Goal: Complete application form: Complete application form

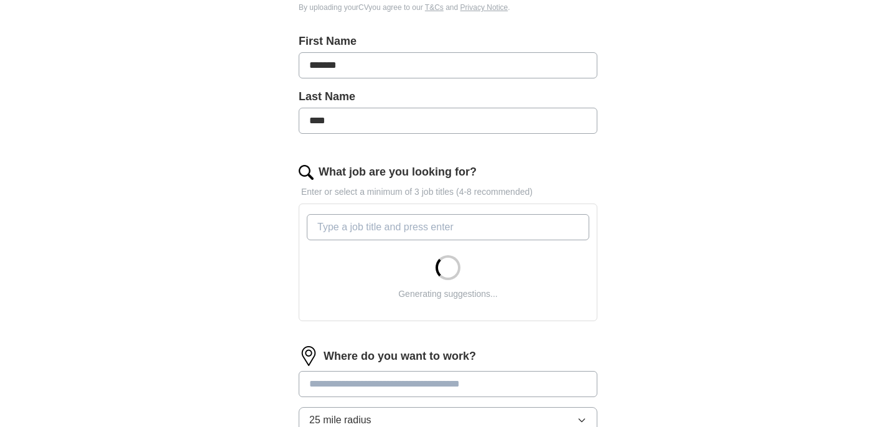
scroll to position [258, 0]
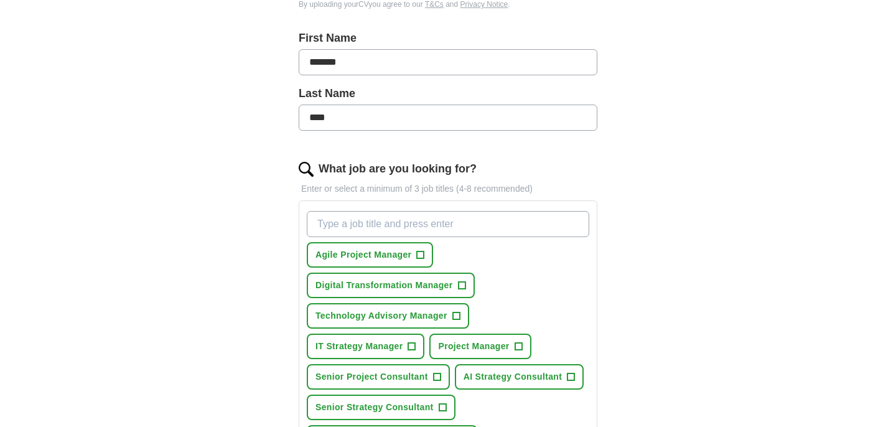
click at [466, 229] on input "What job are you looking for?" at bounding box center [448, 224] width 283 height 26
click at [448, 223] on input "Strategy" at bounding box center [448, 224] width 283 height 26
type input "Senior Strategy"
click at [443, 409] on span "+" at bounding box center [442, 408] width 7 height 10
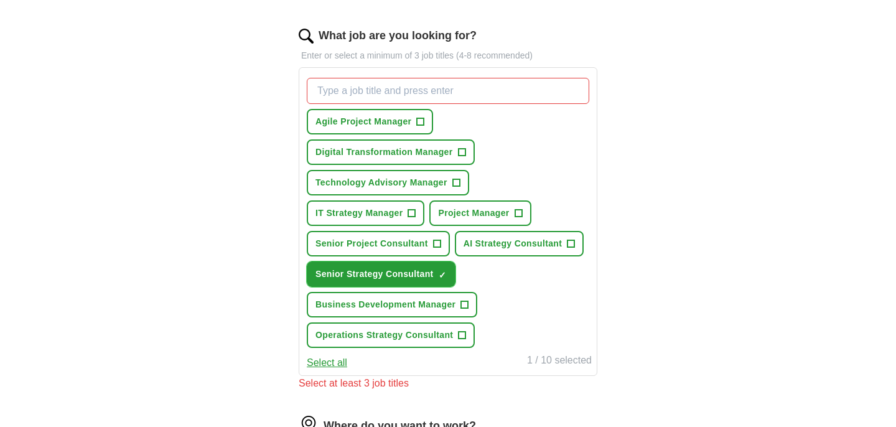
scroll to position [395, 0]
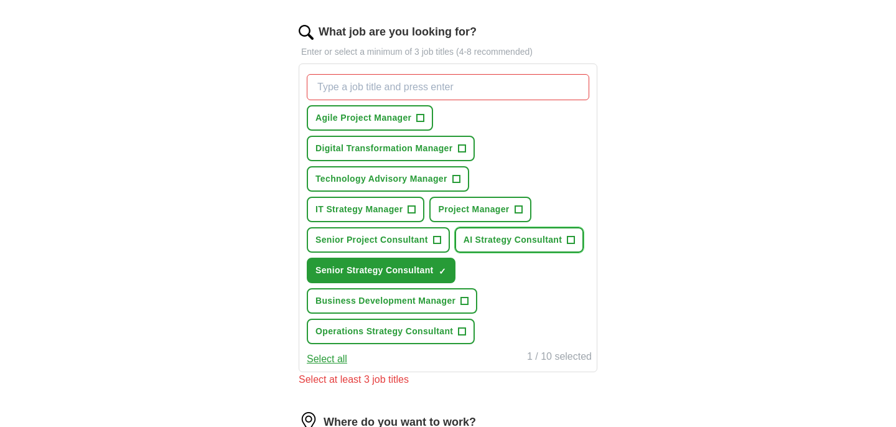
click at [540, 242] on span "AI Strategy Consultant" at bounding box center [513, 239] width 99 height 13
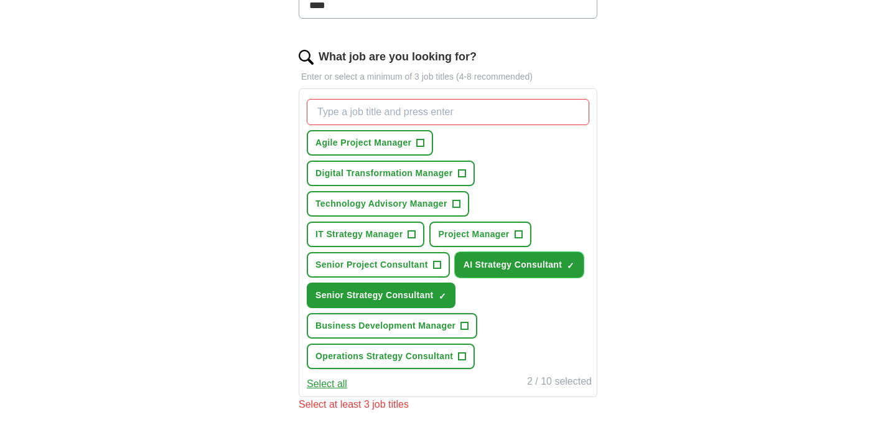
scroll to position [369, 0]
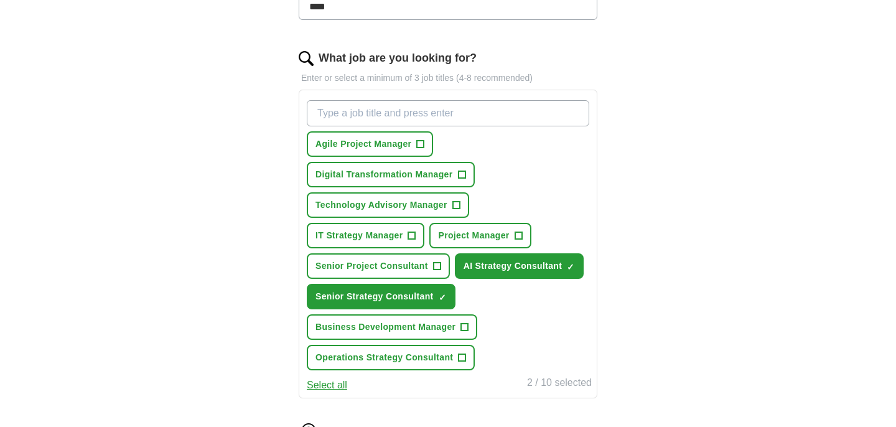
click at [480, 114] on input "What job are you looking for?" at bounding box center [448, 113] width 283 height 26
type input "Senior Consultant"
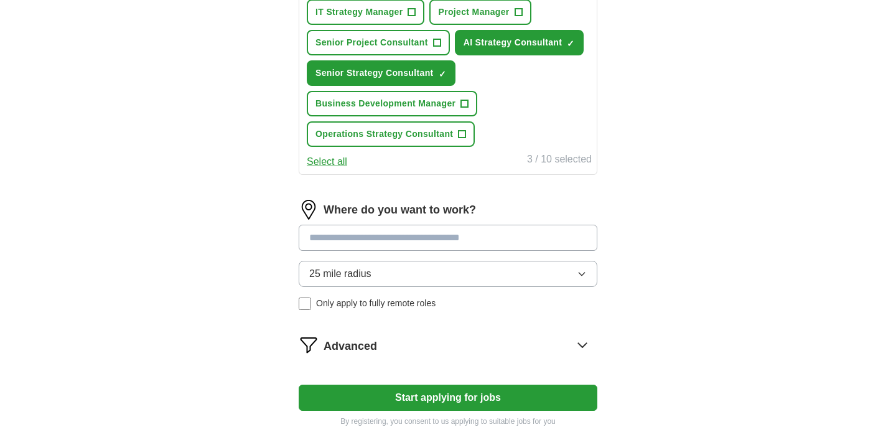
scroll to position [593, 0]
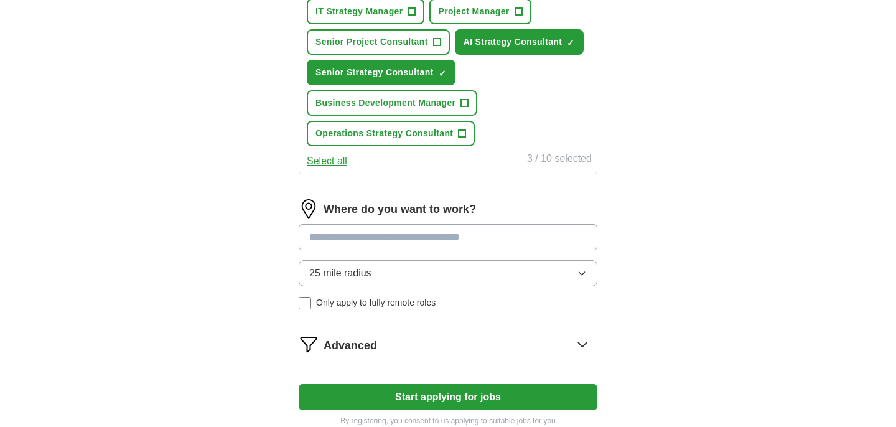
click at [491, 242] on input at bounding box center [448, 237] width 299 height 26
type input "*"
type input "******"
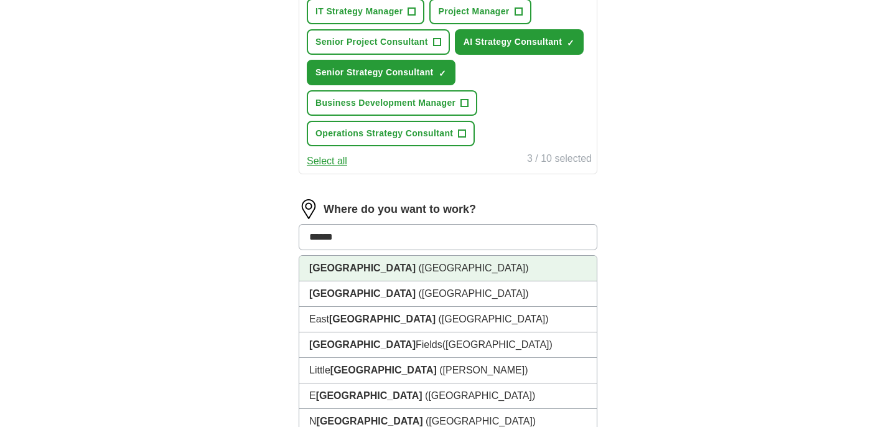
click at [491, 272] on li "London (UK)" at bounding box center [448, 269] width 298 height 26
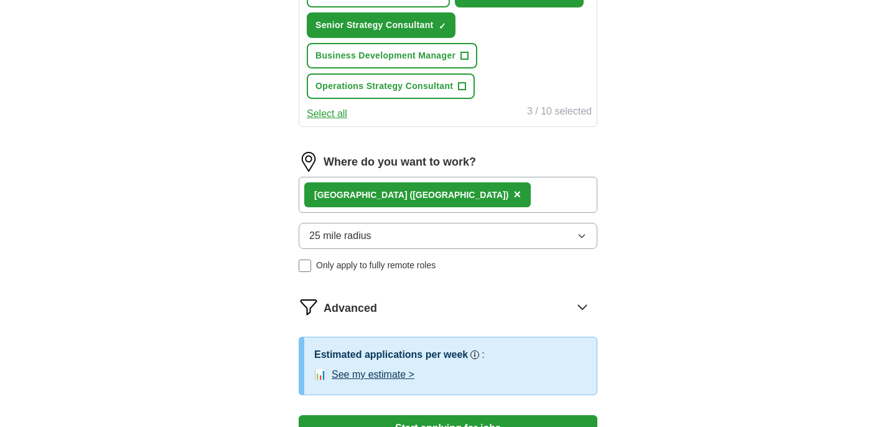
scroll to position [646, 0]
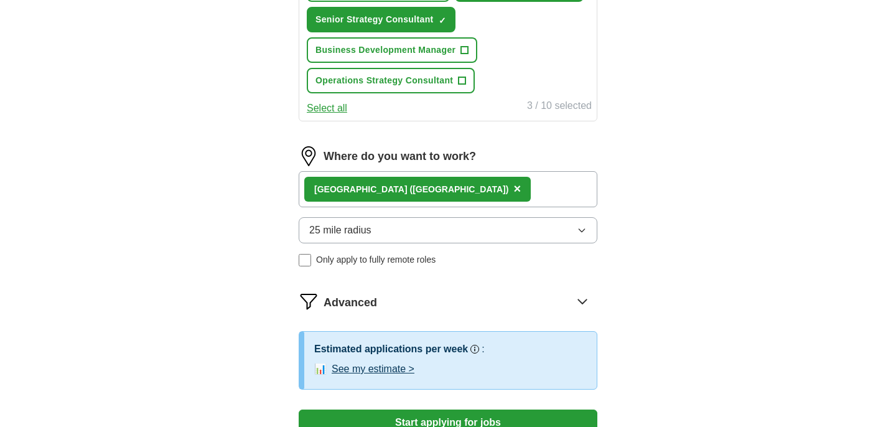
click at [591, 228] on button "25 mile radius" at bounding box center [448, 230] width 299 height 26
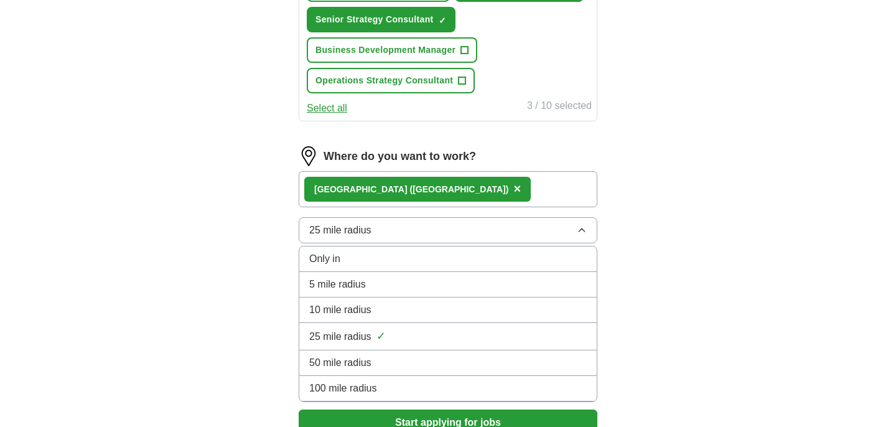
click at [516, 310] on div "10 mile radius" at bounding box center [448, 310] width 278 height 15
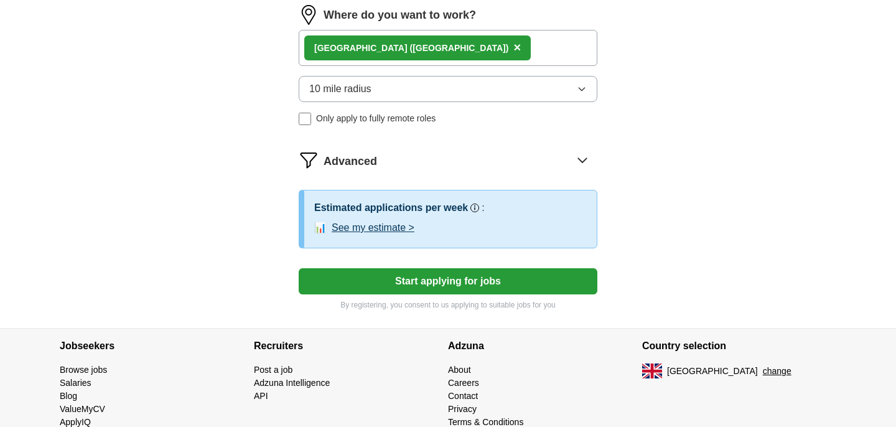
scroll to position [791, 0]
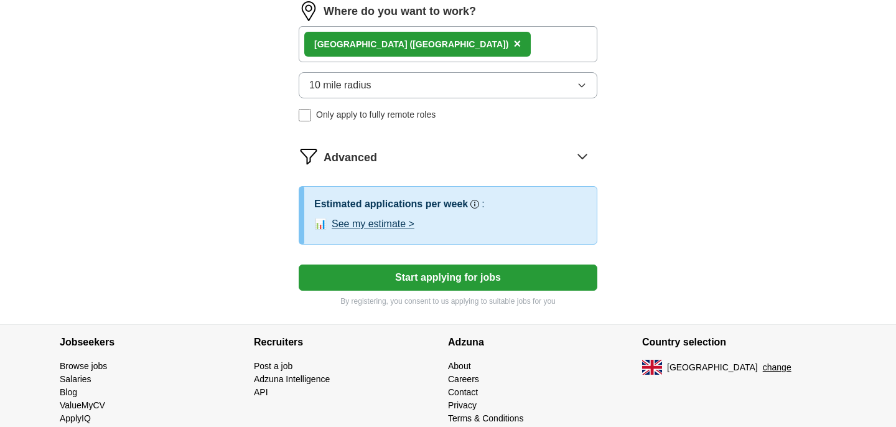
click at [407, 226] on button "See my estimate >" at bounding box center [373, 224] width 83 height 15
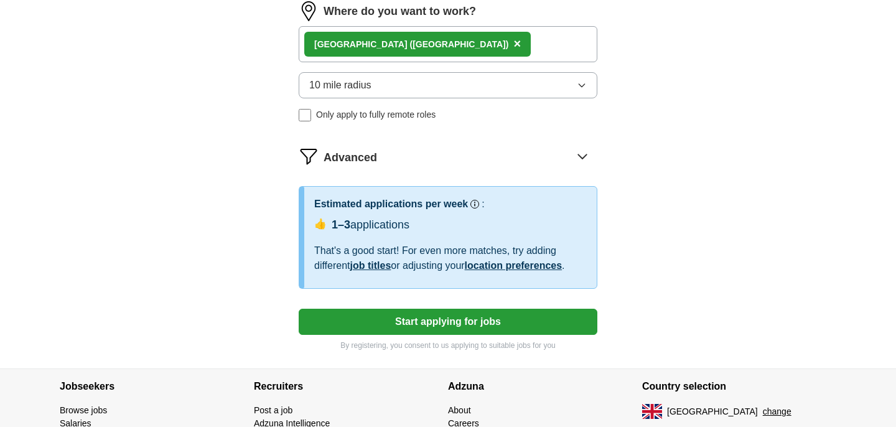
click at [477, 321] on button "Start applying for jobs" at bounding box center [448, 322] width 299 height 26
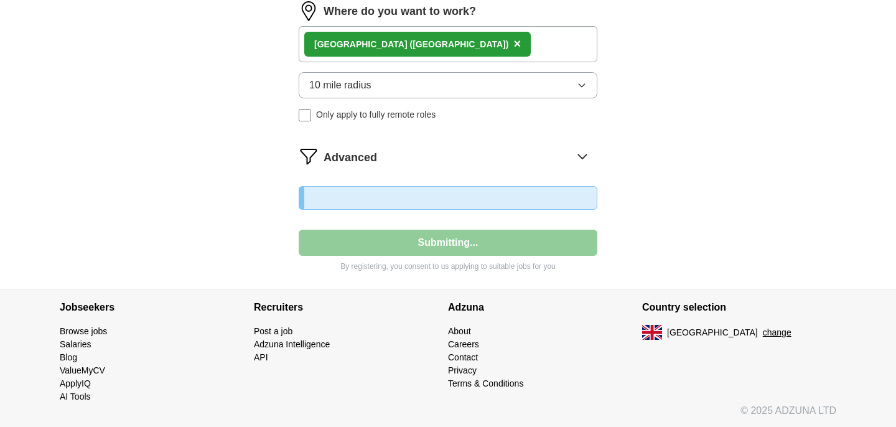
select select "**"
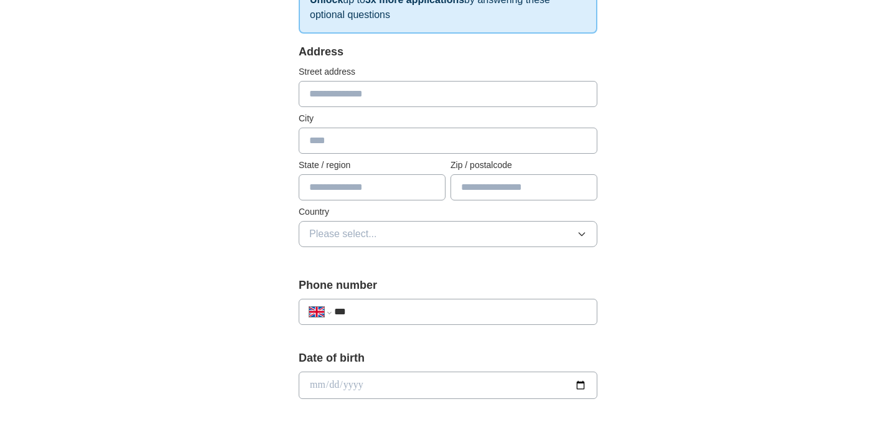
scroll to position [0, 0]
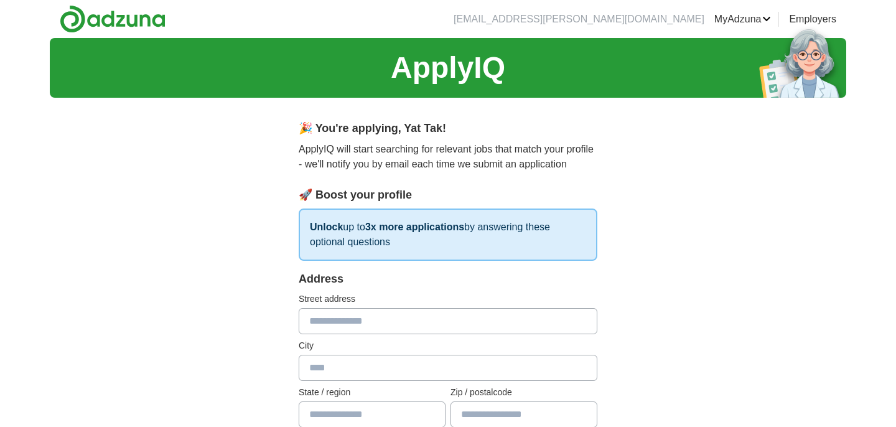
click at [388, 329] on input "text" at bounding box center [448, 321] width 299 height 26
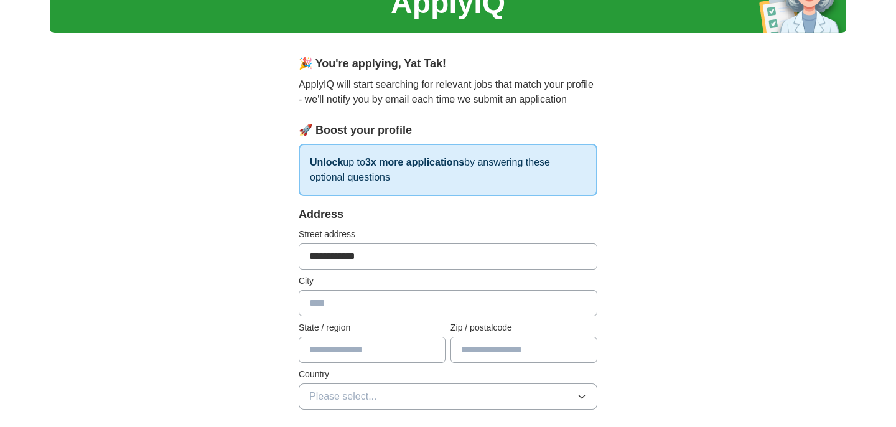
scroll to position [78, 0]
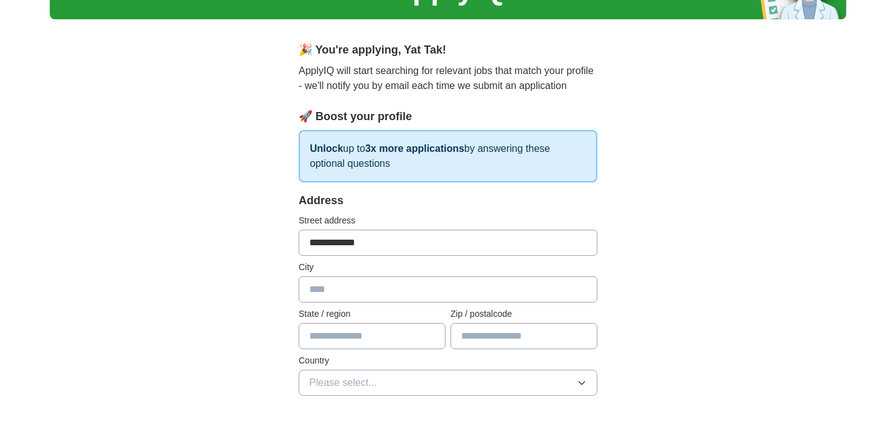
drag, startPoint x: 397, startPoint y: 253, endPoint x: 166, endPoint y: 248, distance: 231.6
type input "**********"
type input "******"
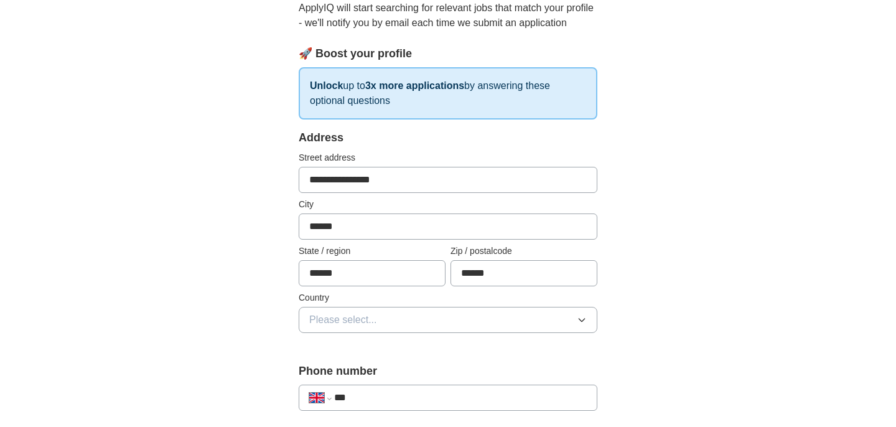
scroll to position [151, 0]
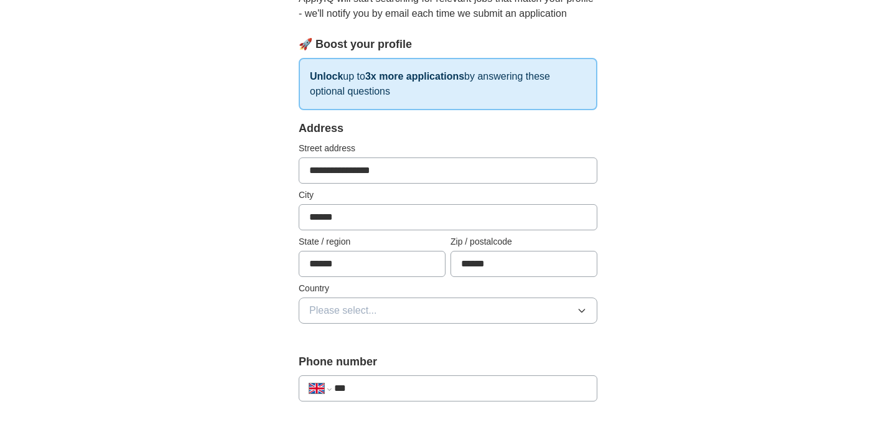
type input "******"
click at [344, 310] on span "Please select..." at bounding box center [343, 310] width 68 height 15
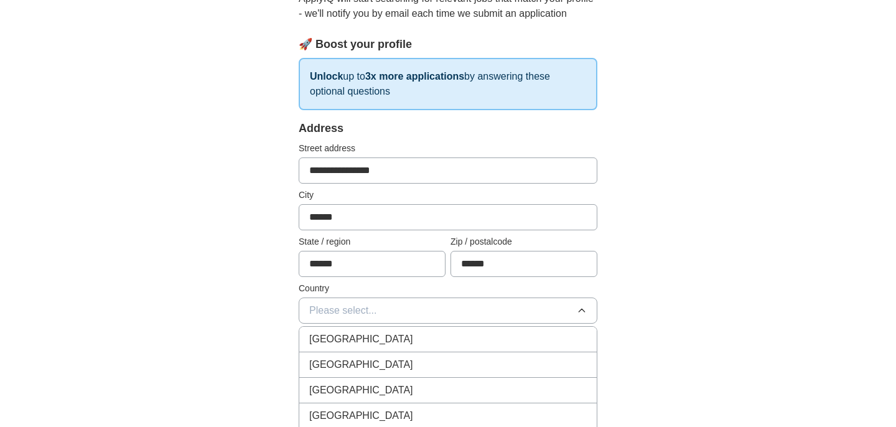
click at [362, 348] on li "[GEOGRAPHIC_DATA]" at bounding box center [448, 340] width 298 height 26
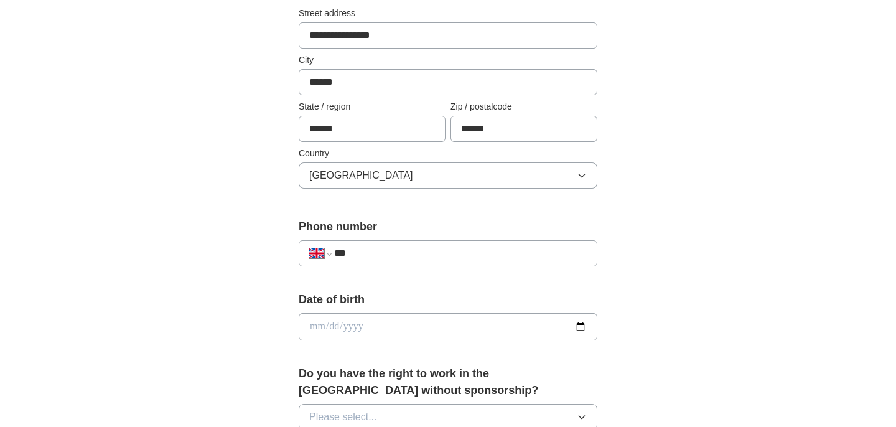
scroll to position [308, 0]
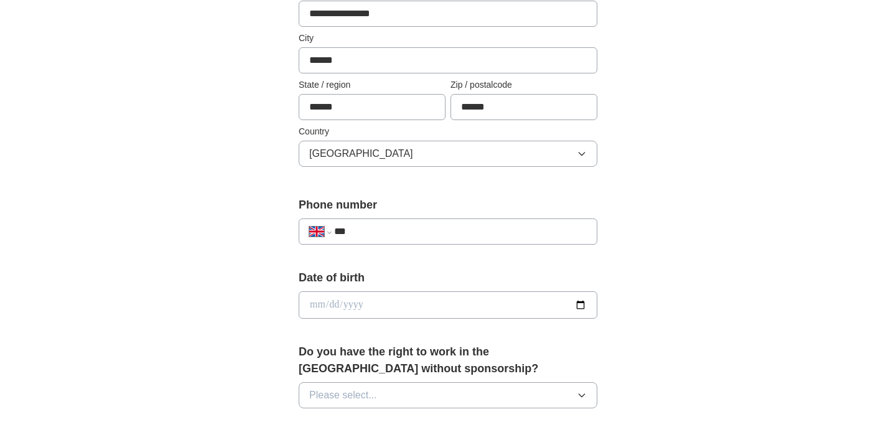
click at [429, 242] on div "**********" at bounding box center [448, 232] width 299 height 26
click at [430, 226] on input "***" at bounding box center [460, 231] width 253 height 15
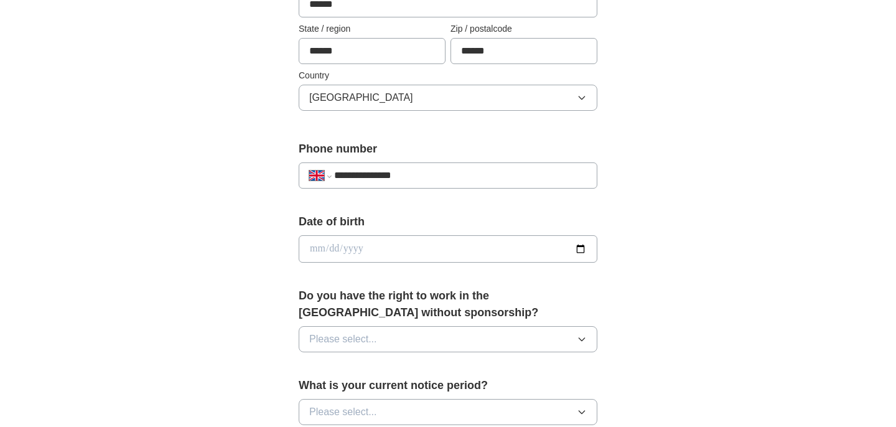
scroll to position [379, 0]
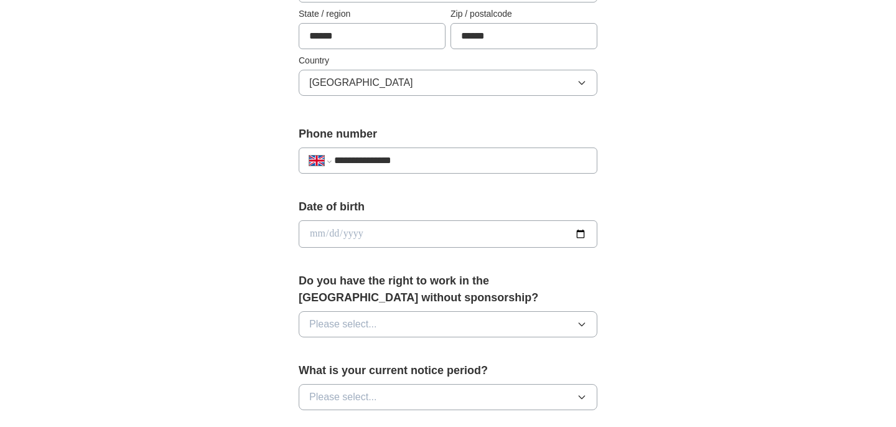
type input "**********"
click at [438, 237] on input "date" at bounding box center [448, 233] width 299 height 27
type input "**********"
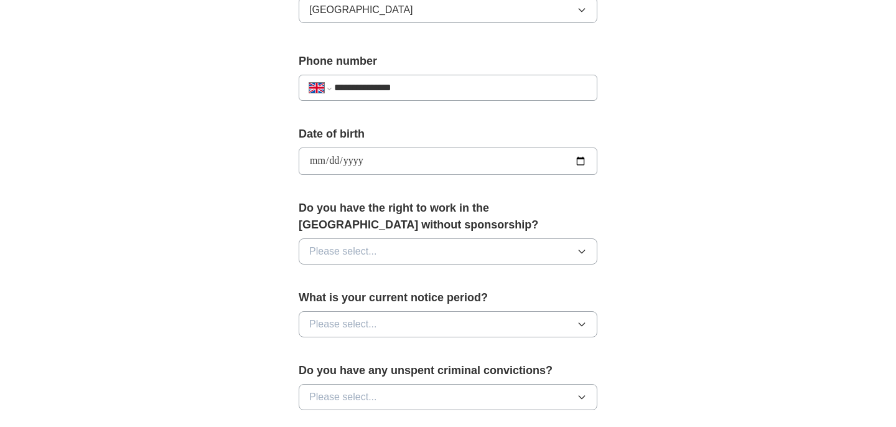
scroll to position [458, 0]
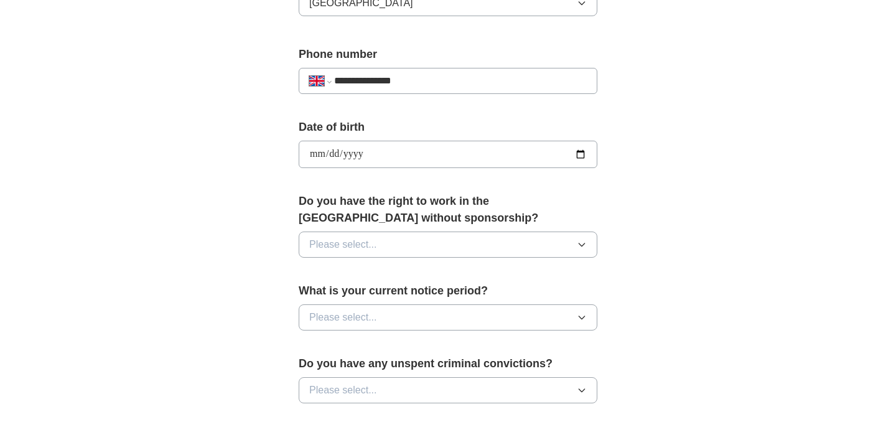
click at [541, 250] on button "Please select..." at bounding box center [448, 245] width 299 height 26
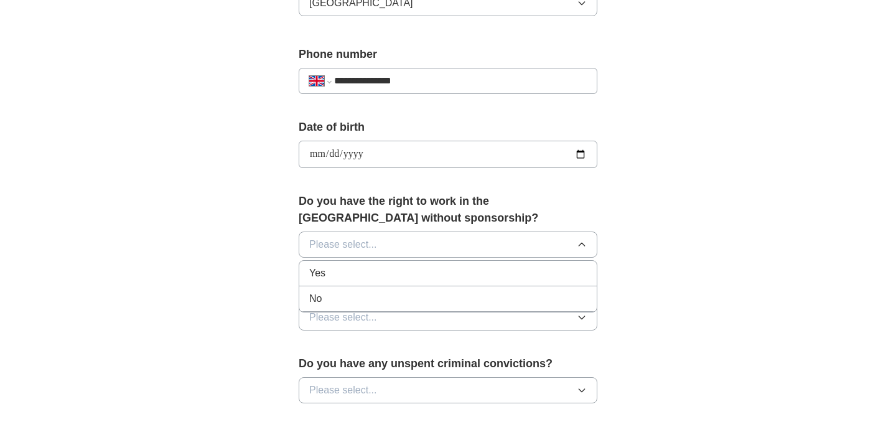
click at [484, 284] on li "Yes" at bounding box center [448, 274] width 298 height 26
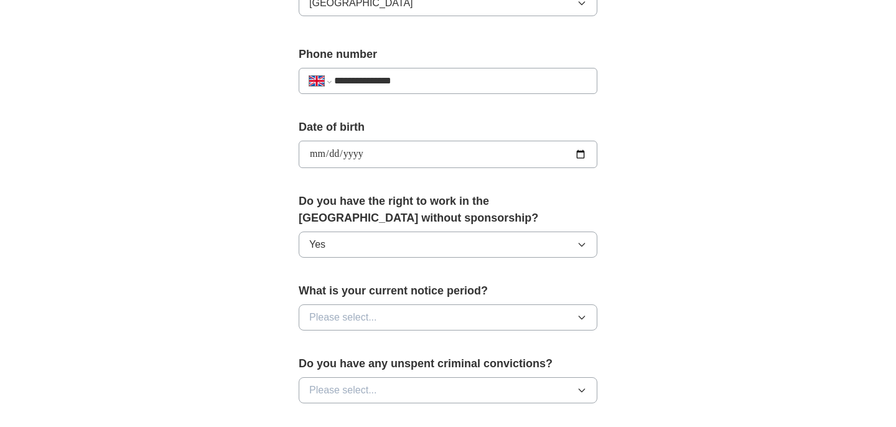
click at [453, 316] on button "Please select..." at bounding box center [448, 317] width 299 height 26
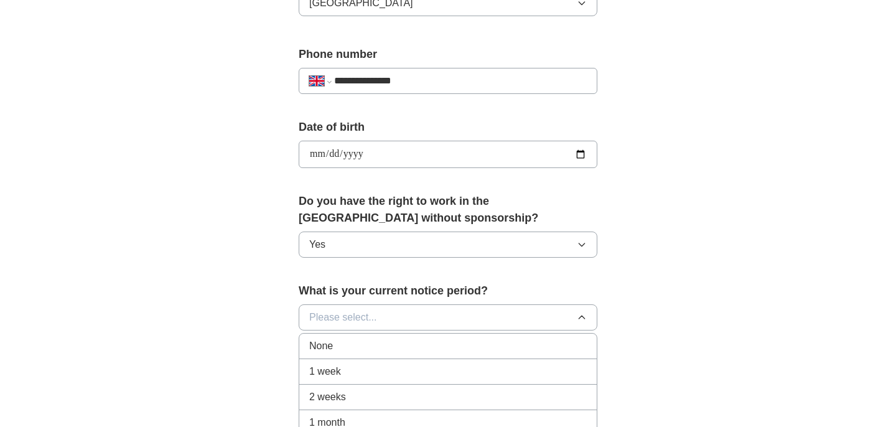
scroll to position [507, 0]
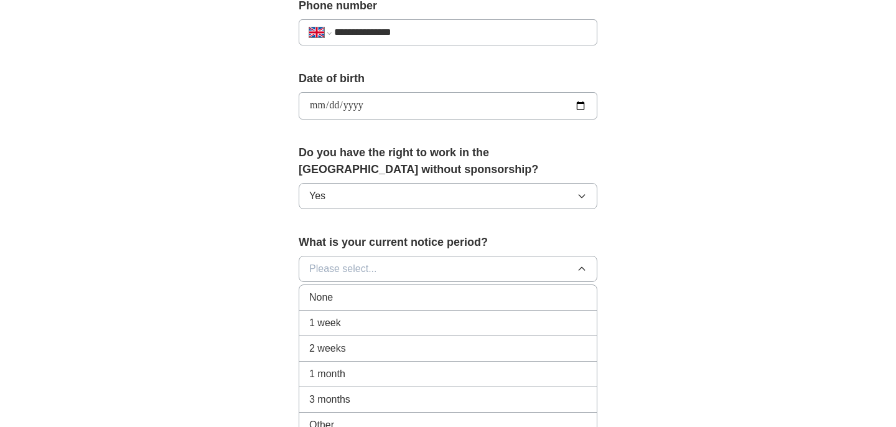
click at [416, 390] on li "3 months" at bounding box center [448, 400] width 298 height 26
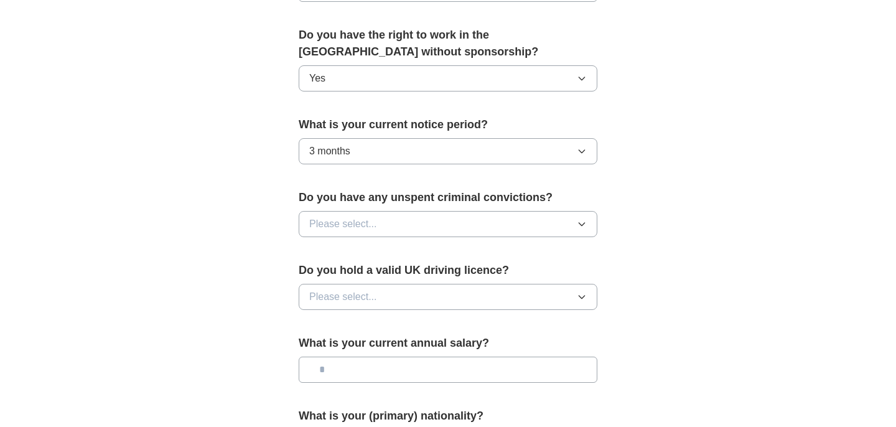
scroll to position [625, 0]
click at [451, 220] on button "Please select..." at bounding box center [448, 223] width 299 height 26
click at [414, 277] on div "No" at bounding box center [448, 277] width 278 height 15
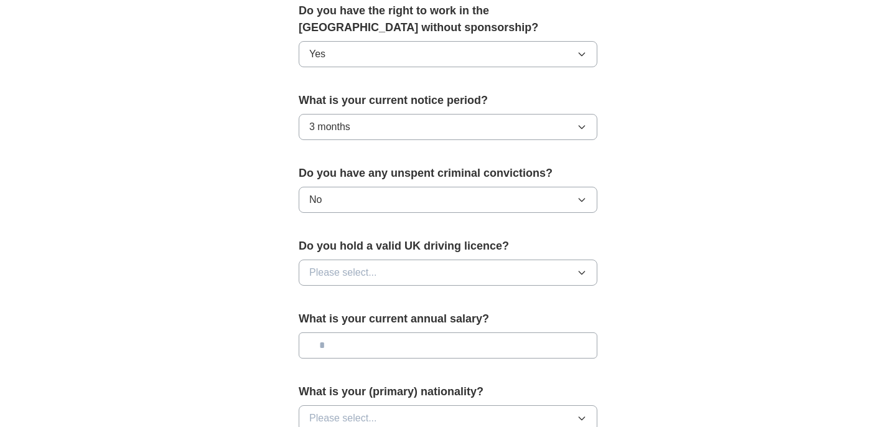
scroll to position [660, 0]
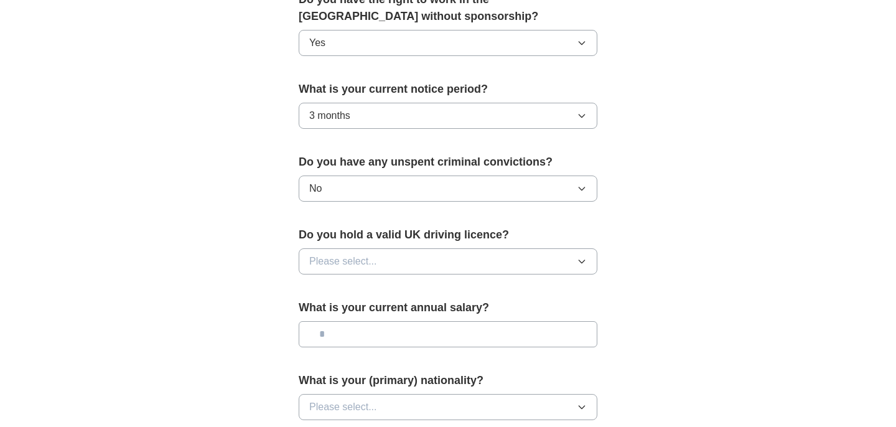
click at [415, 269] on button "Please select..." at bounding box center [448, 261] width 299 height 26
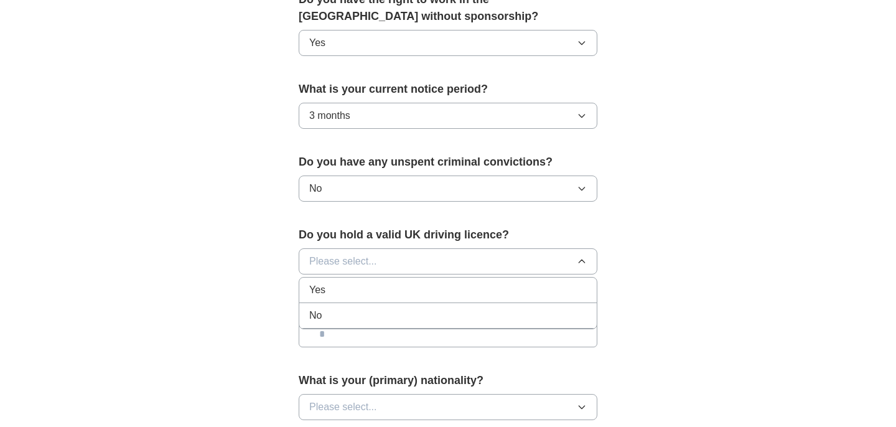
click at [387, 317] on div "No" at bounding box center [448, 315] width 278 height 15
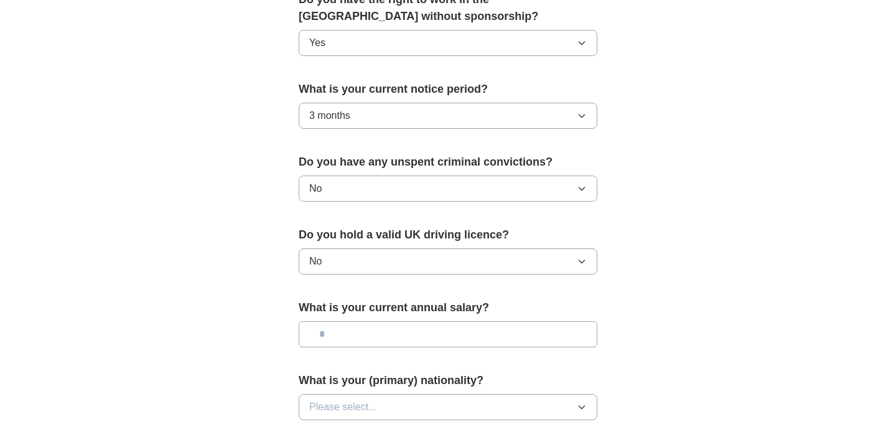
click at [406, 338] on input "text" at bounding box center [448, 334] width 299 height 26
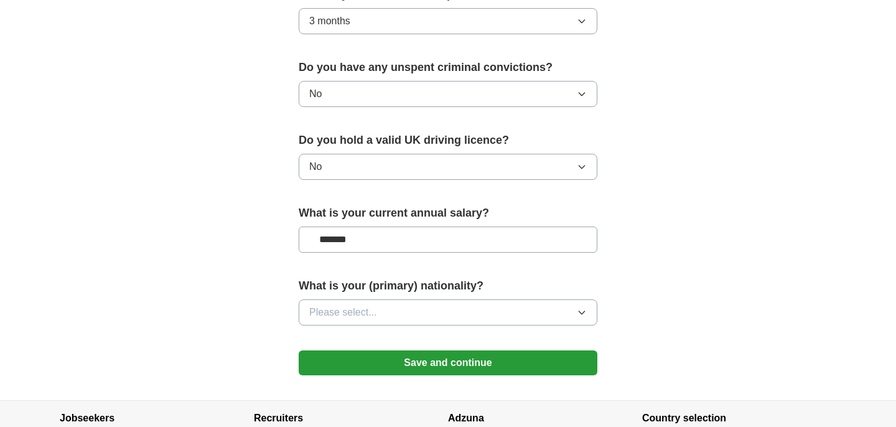
scroll to position [776, 0]
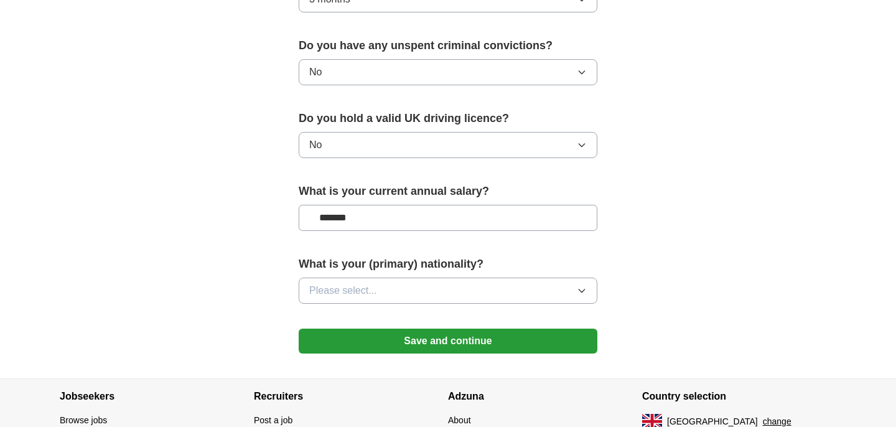
type input "*******"
click at [450, 294] on button "Please select..." at bounding box center [448, 291] width 299 height 26
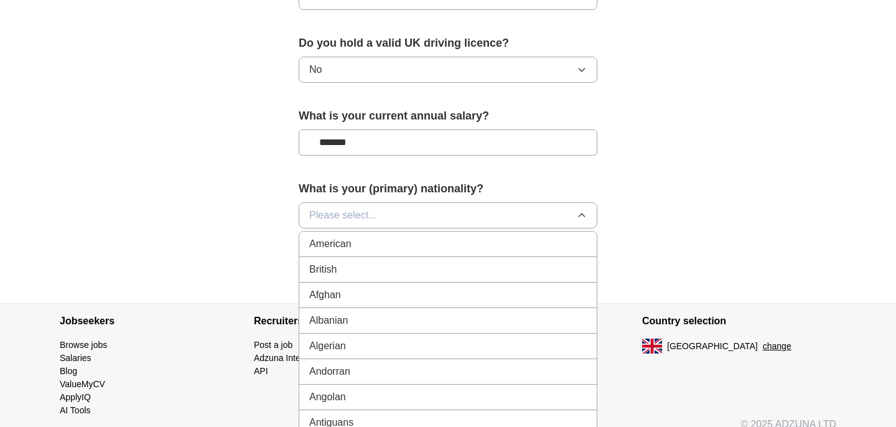
scroll to position [856, 0]
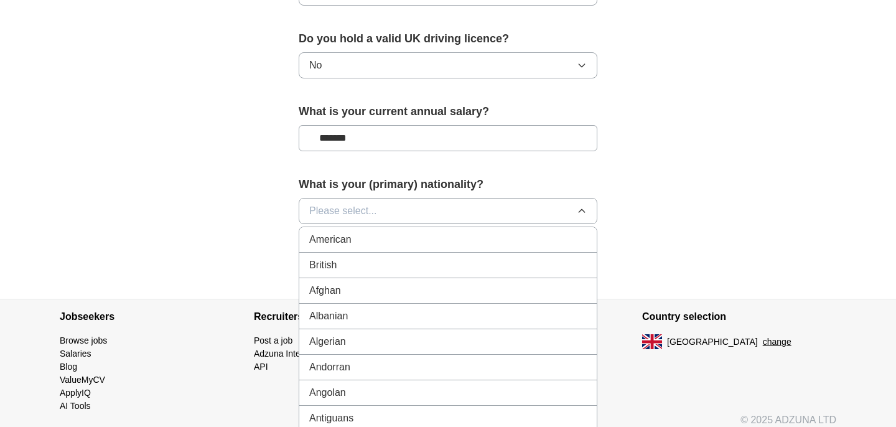
click at [438, 210] on button "Please select..." at bounding box center [448, 211] width 299 height 26
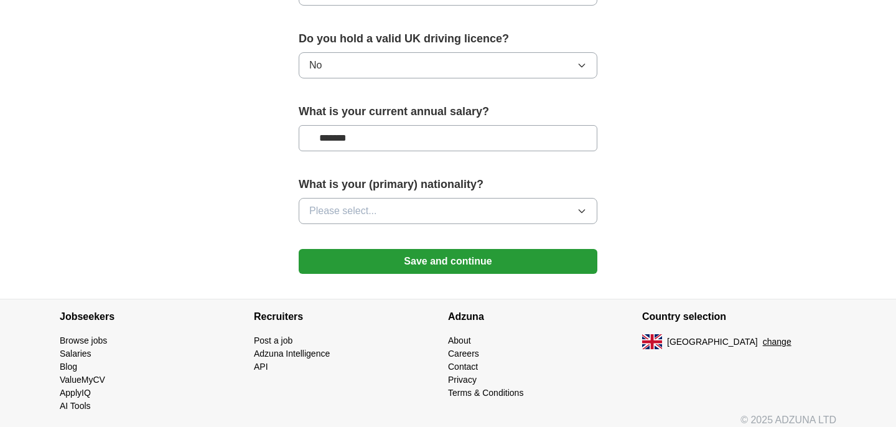
click at [438, 214] on button "Please select..." at bounding box center [448, 211] width 299 height 26
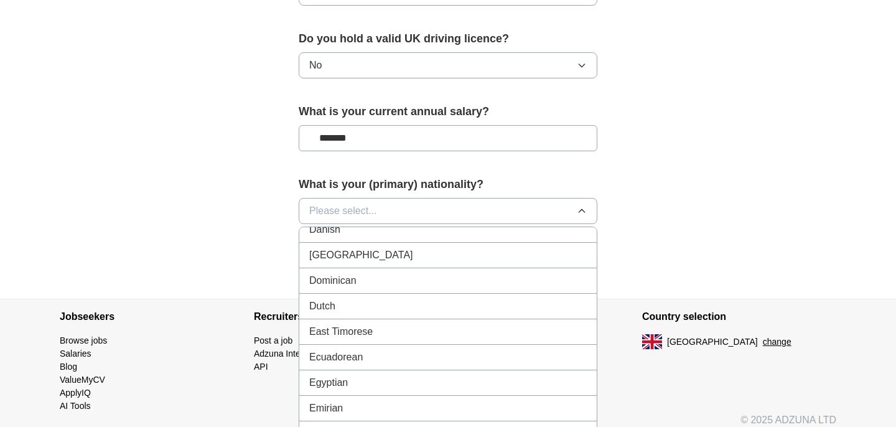
scroll to position [179, 0]
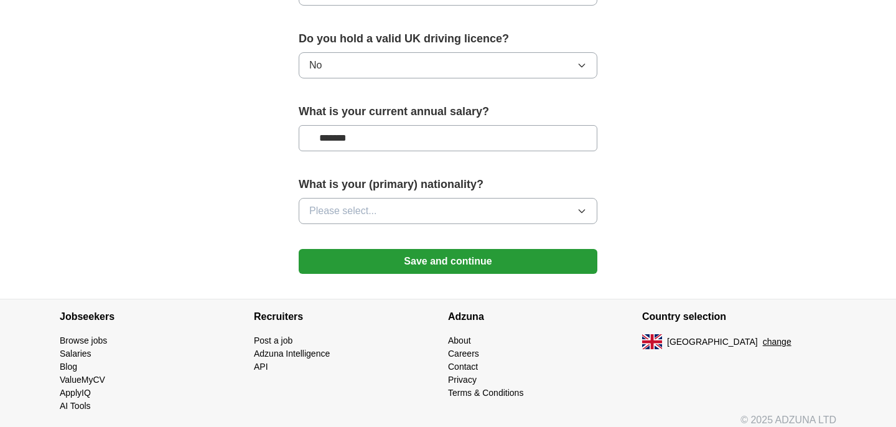
click at [472, 270] on button "Save and continue" at bounding box center [448, 261] width 299 height 25
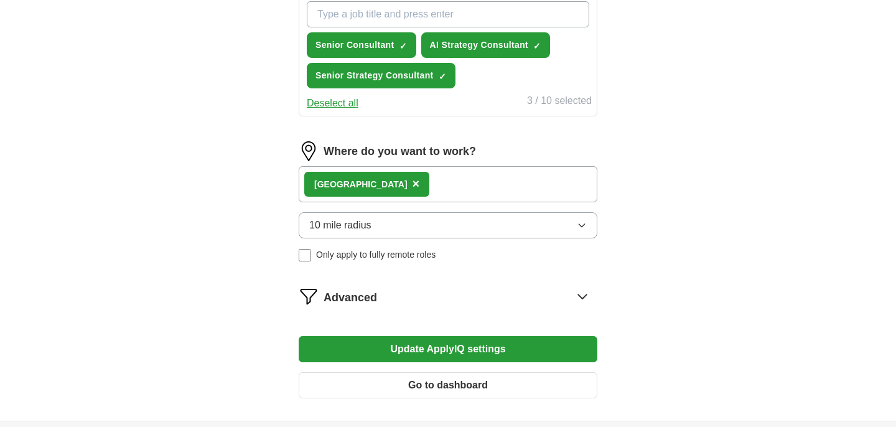
scroll to position [600, 0]
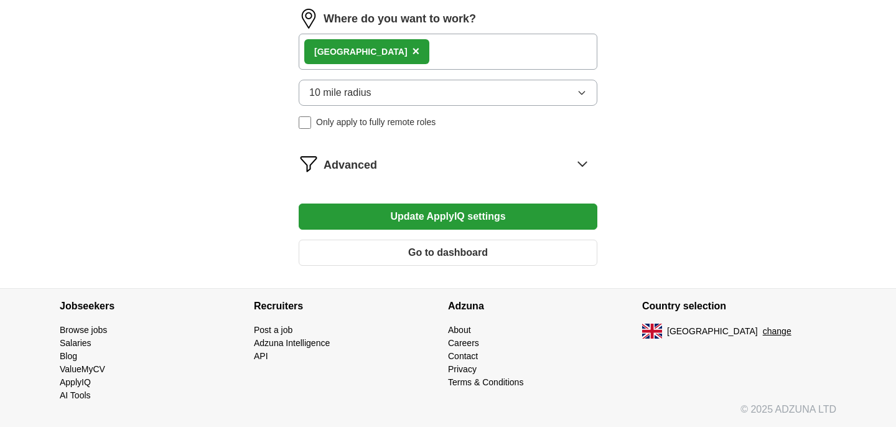
click at [463, 213] on button "Update ApplyIQ settings" at bounding box center [448, 217] width 299 height 26
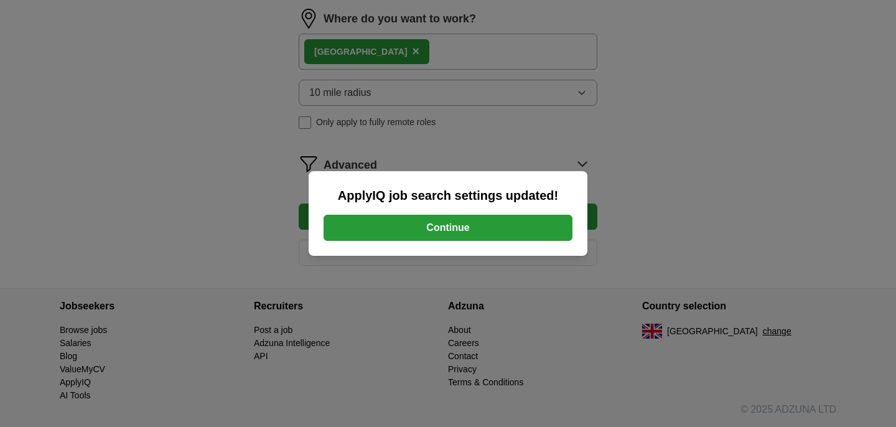
click at [526, 226] on button "Continue" at bounding box center [448, 228] width 249 height 26
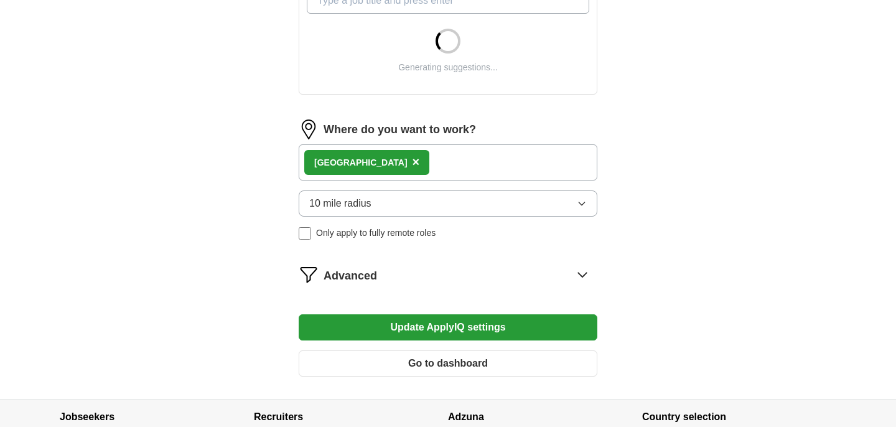
scroll to position [592, 0]
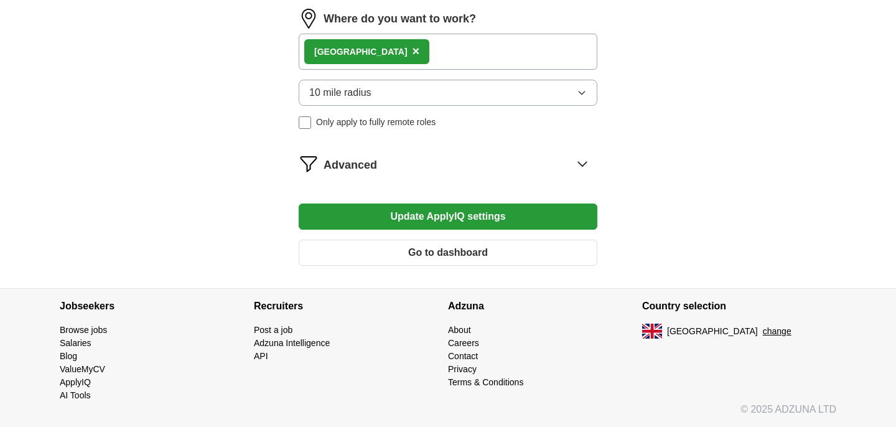
click at [590, 164] on icon at bounding box center [583, 164] width 20 height 20
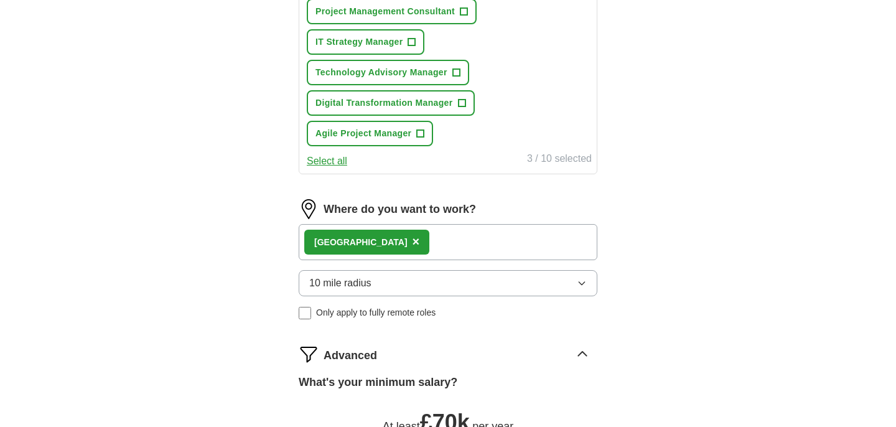
scroll to position [906, 0]
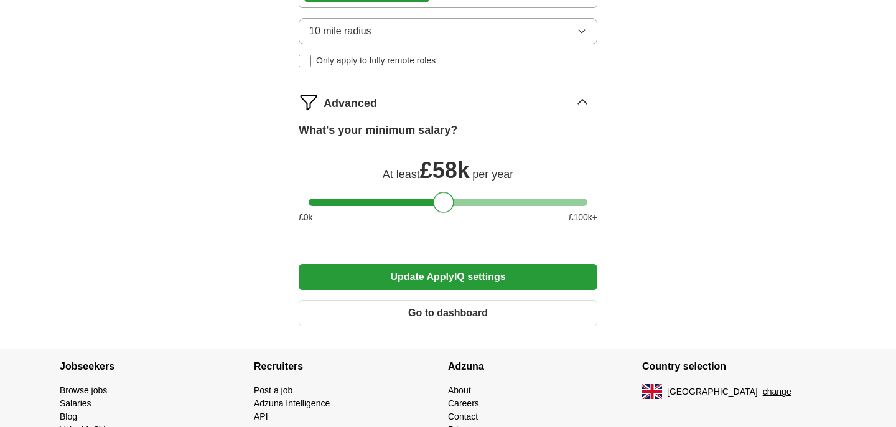
drag, startPoint x: 322, startPoint y: 205, endPoint x: 446, endPoint y: 214, distance: 124.2
click at [446, 214] on div "What's your minimum salary? At least £ 58k per year £ 0 k £ 100 k+" at bounding box center [448, 178] width 299 height 112
click at [453, 285] on button "Update ApplyIQ settings" at bounding box center [448, 277] width 299 height 26
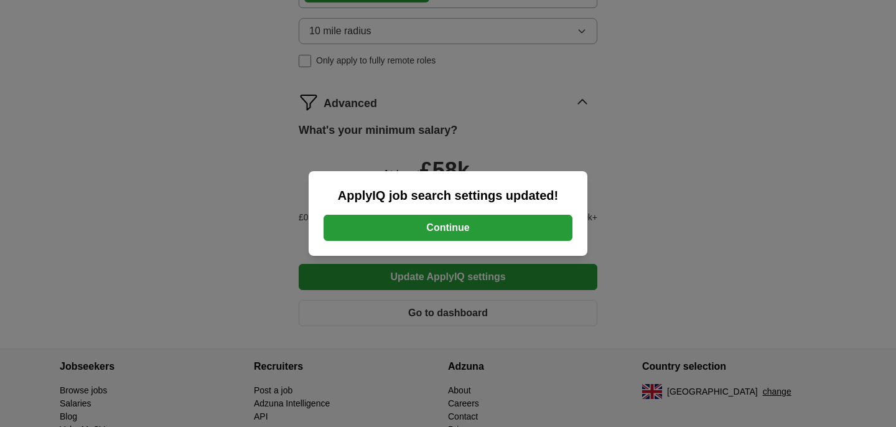
click at [449, 233] on button "Continue" at bounding box center [448, 228] width 249 height 26
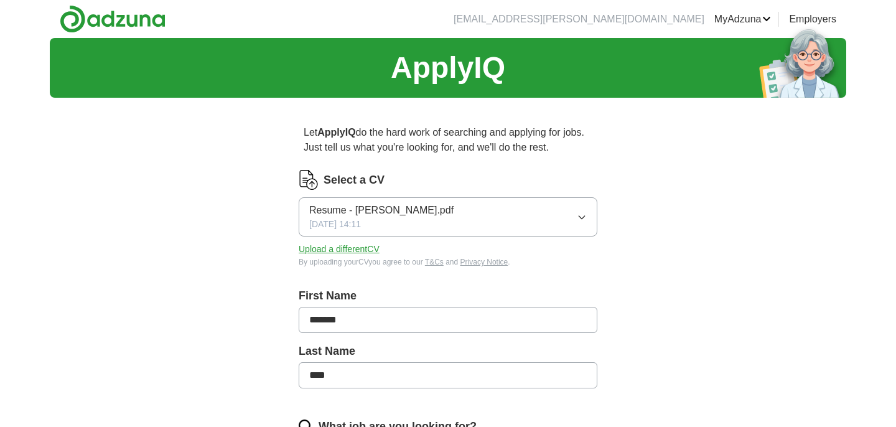
scroll to position [592, 0]
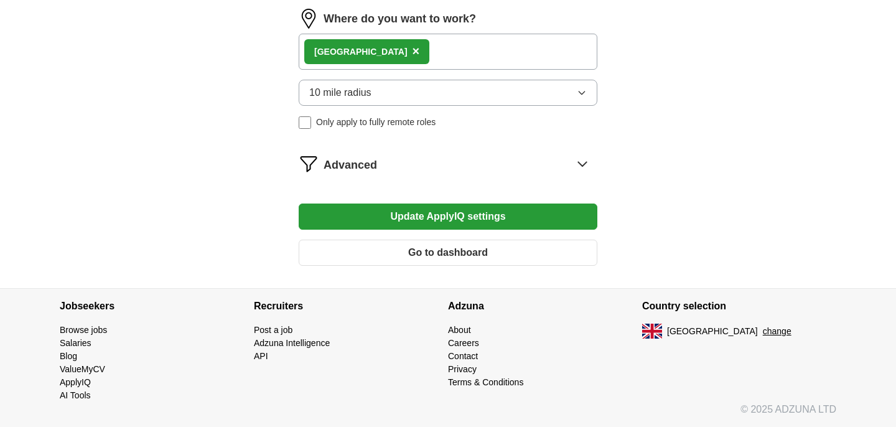
click at [451, 225] on button "Update ApplyIQ settings" at bounding box center [448, 217] width 299 height 26
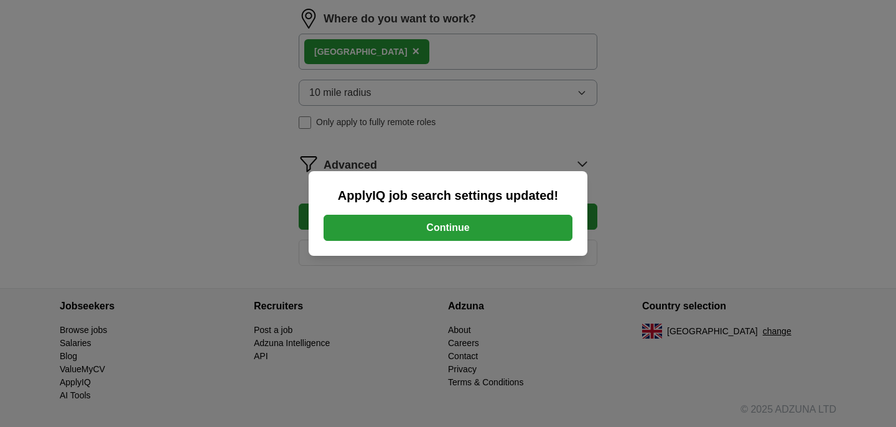
click at [513, 239] on button "Continue" at bounding box center [448, 228] width 249 height 26
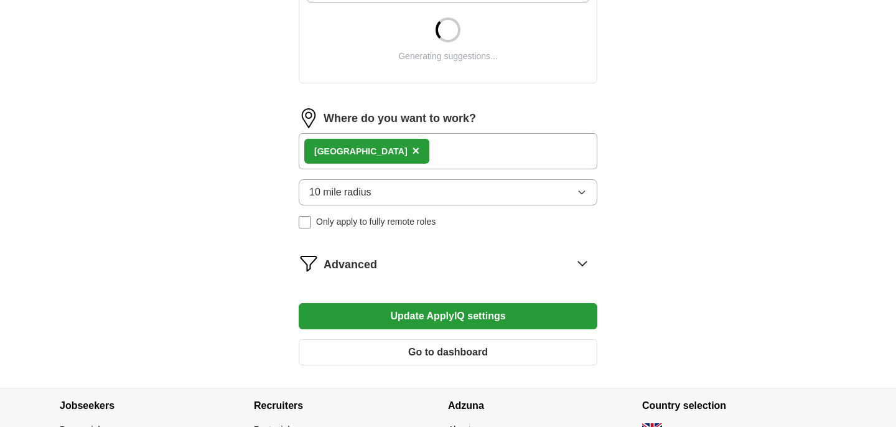
scroll to position [592, 0]
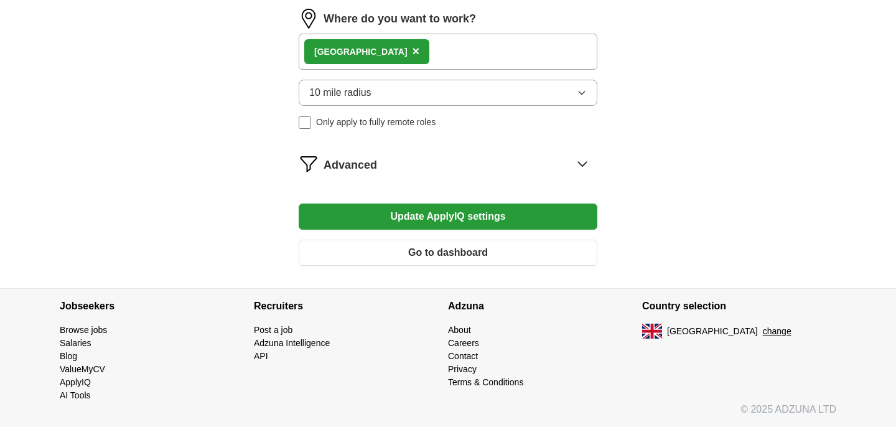
click at [588, 162] on icon at bounding box center [583, 164] width 20 height 20
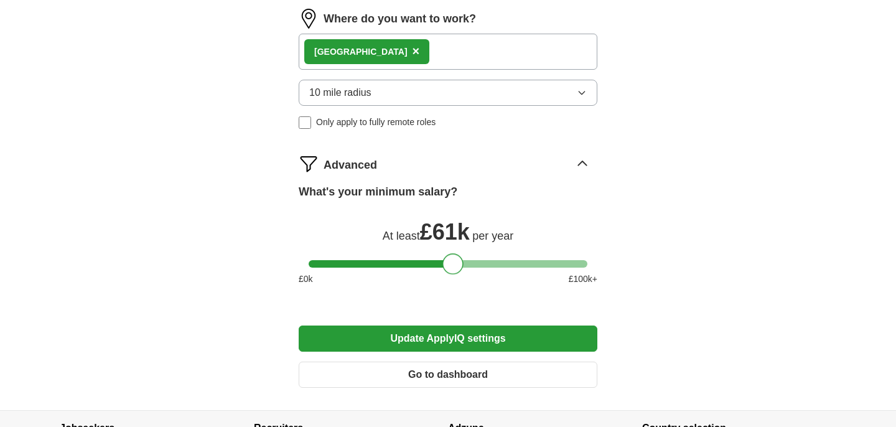
scroll to position [844, 0]
click at [451, 259] on div at bounding box center [450, 263] width 21 height 21
click at [445, 342] on button "Update ApplyIQ settings" at bounding box center [448, 339] width 299 height 26
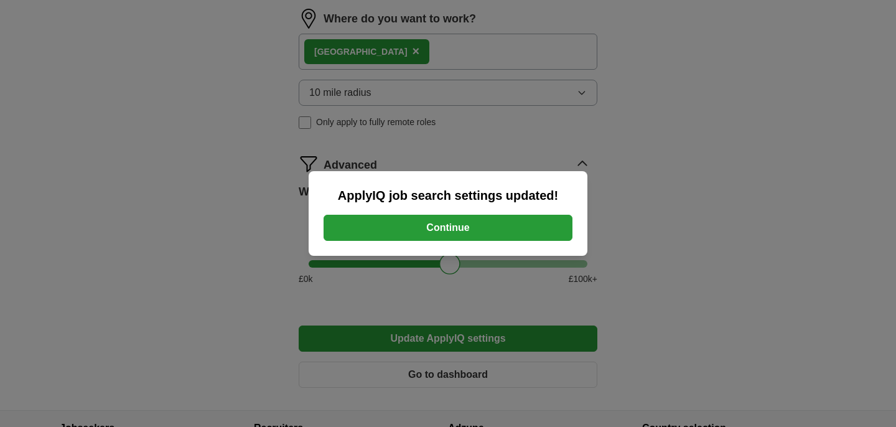
click at [388, 222] on button "Continue" at bounding box center [448, 228] width 249 height 26
